Goal: Task Accomplishment & Management: Manage account settings

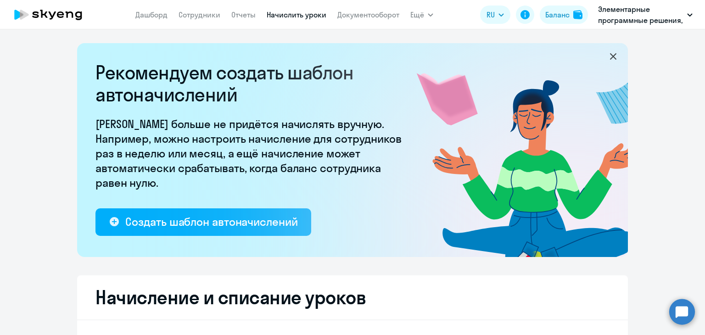
select select "10"
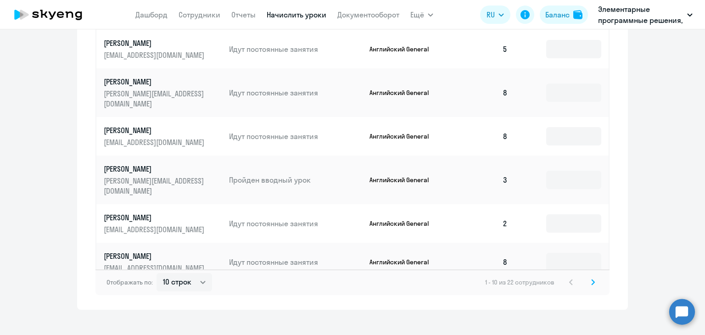
scroll to position [612, 0]
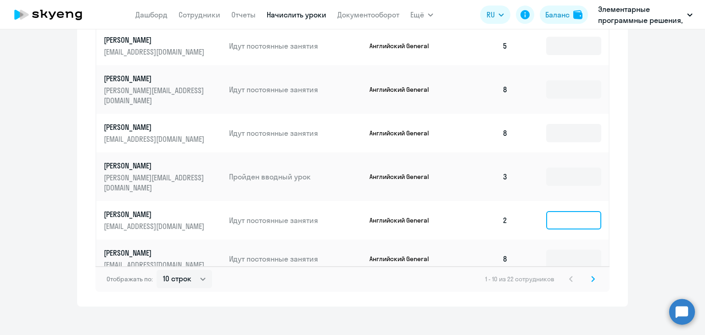
click at [583, 211] on input at bounding box center [573, 220] width 55 height 18
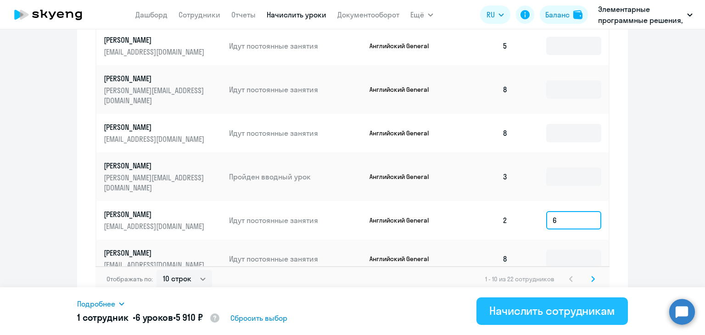
type input "6"
click at [543, 308] on div "Начислить сотрудникам" at bounding box center [552, 310] width 126 height 15
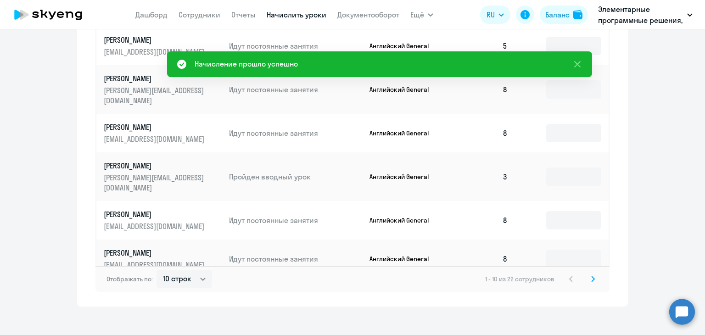
click at [591, 276] on icon at bounding box center [593, 279] width 4 height 6
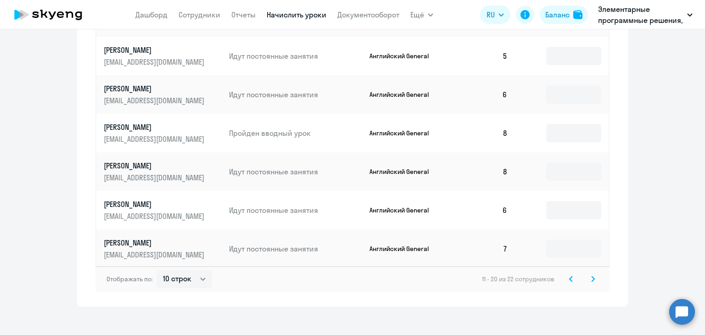
click at [592, 273] on svg-icon at bounding box center [592, 278] width 11 height 11
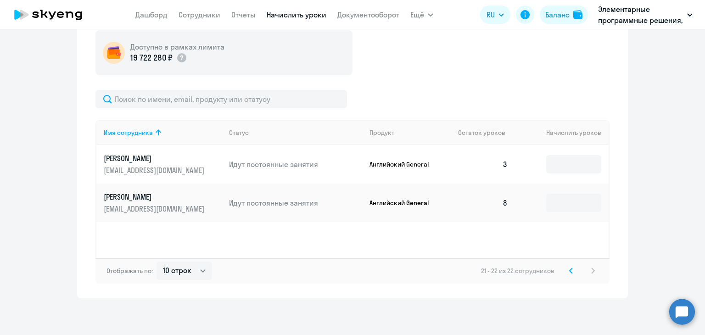
scroll to position [339, 0]
click at [566, 265] on svg-icon at bounding box center [570, 270] width 11 height 11
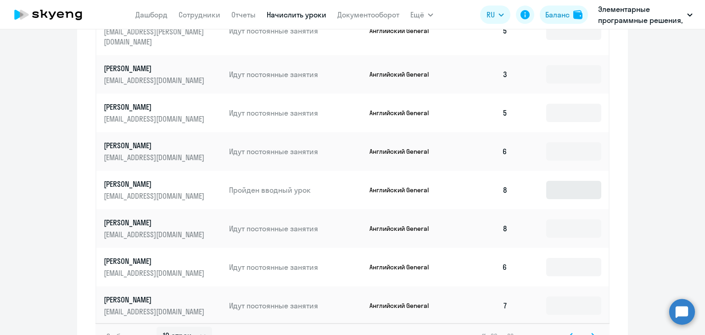
scroll to position [612, 0]
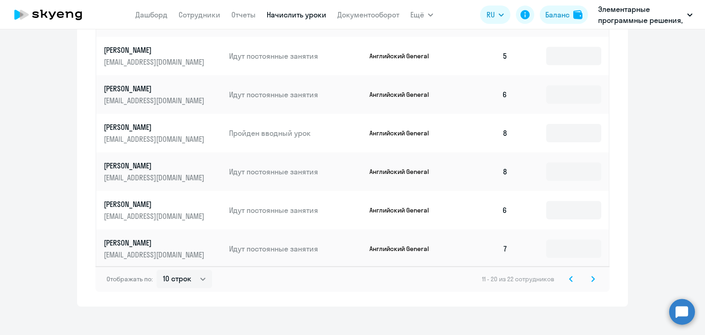
click at [569, 276] on icon at bounding box center [570, 278] width 3 height 5
